Goal: Check status: Check status

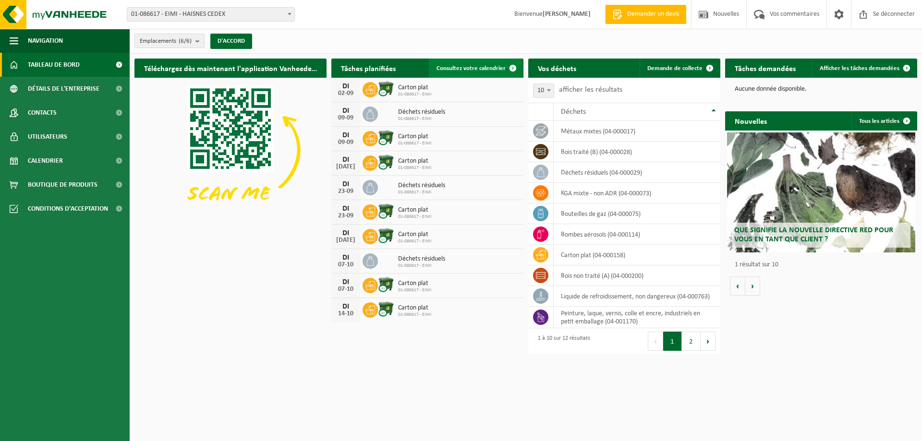
click at [496, 65] on font "Consultez votre calendrier" at bounding box center [471, 68] width 69 height 6
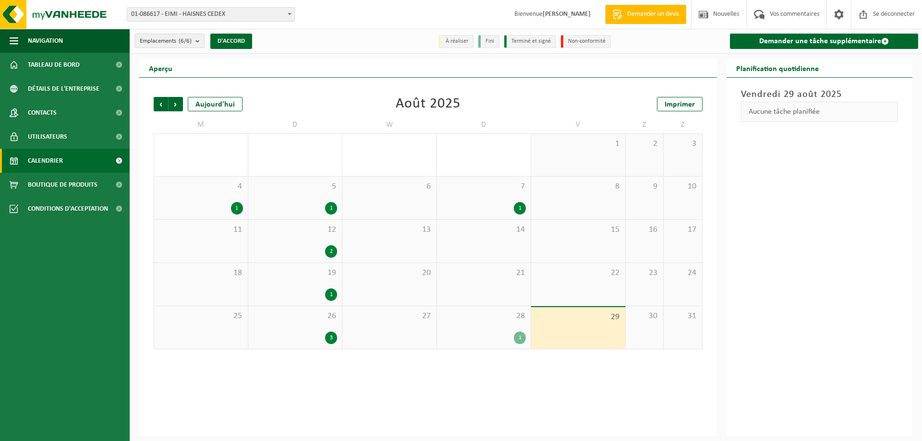
click at [519, 340] on font "1" at bounding box center [520, 338] width 3 height 6
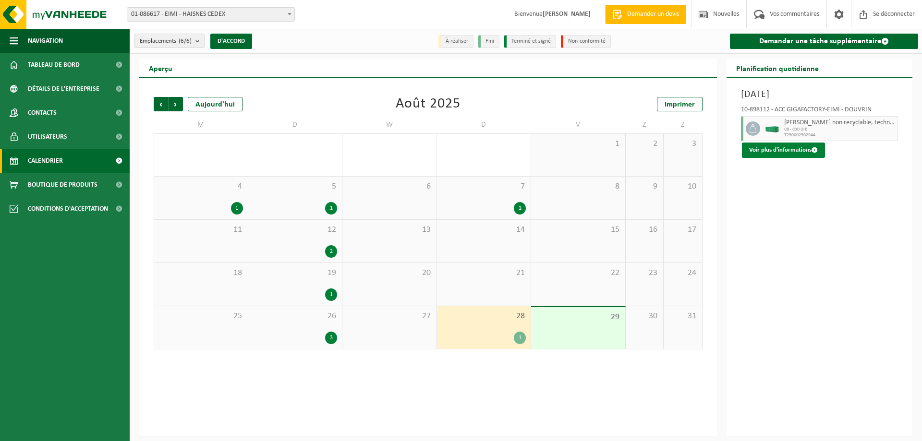
click at [780, 151] on font "Voir plus d'informations" at bounding box center [780, 150] width 62 height 6
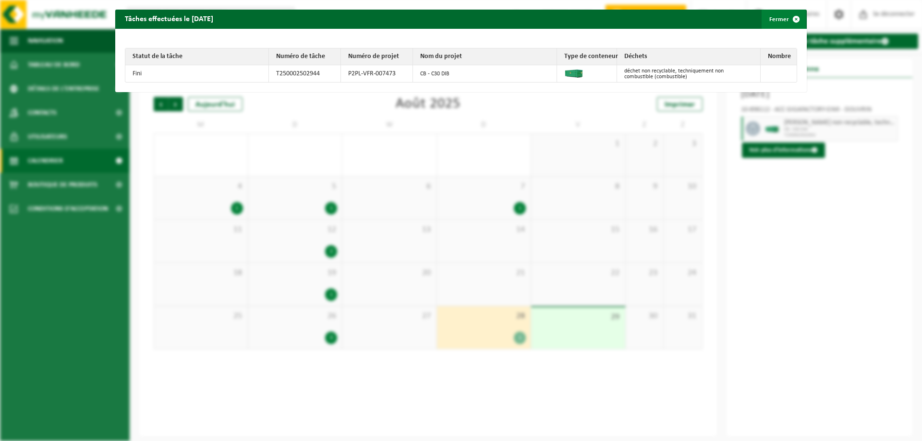
click at [771, 18] on font "Fermer" at bounding box center [779, 19] width 20 height 6
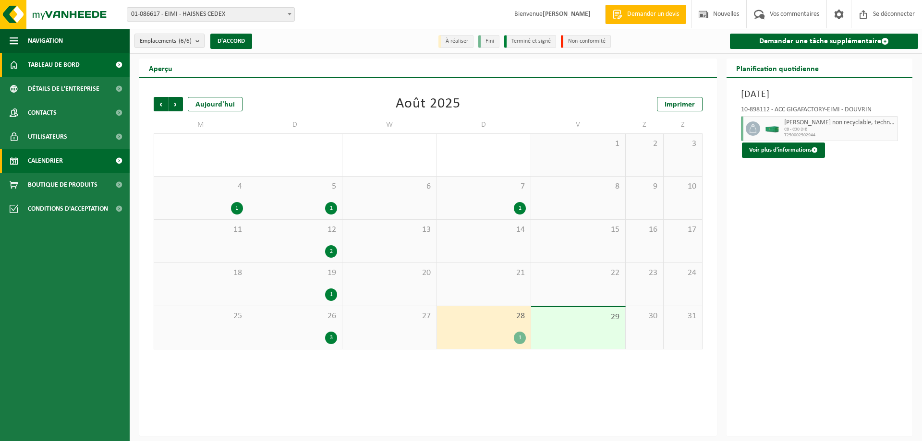
click at [82, 72] on link "Tableau de bord" at bounding box center [65, 65] width 130 height 24
